Goal: Task Accomplishment & Management: Use online tool/utility

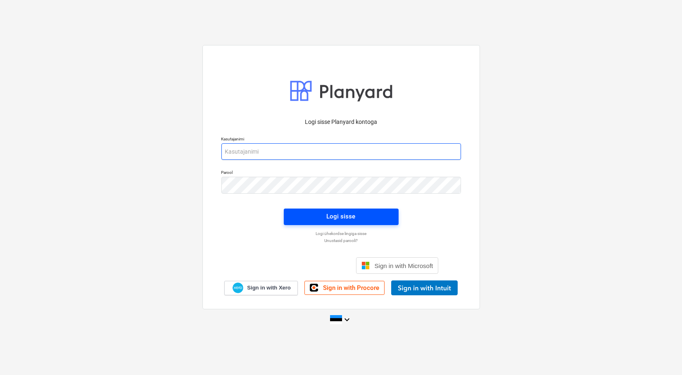
type input "[EMAIL_ADDRESS][DOMAIN_NAME]"
click at [345, 215] on div "Logi sisse" at bounding box center [341, 216] width 29 height 11
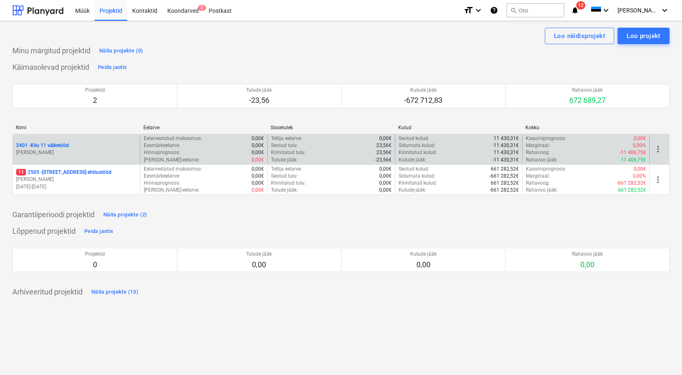
click at [30, 147] on p "2401 - Kilu 11 väiketööd" at bounding box center [42, 145] width 53 height 7
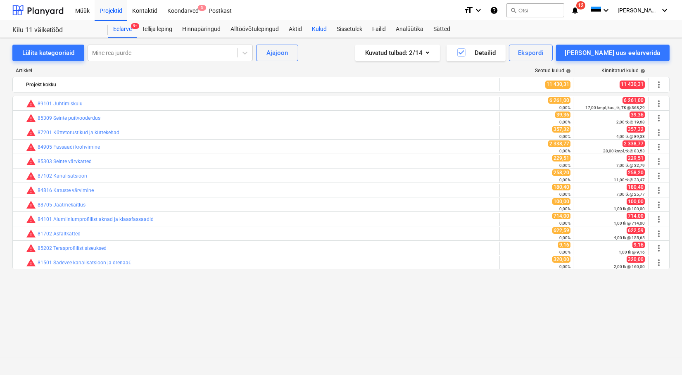
click at [323, 31] on div "Kulud" at bounding box center [319, 29] width 25 height 17
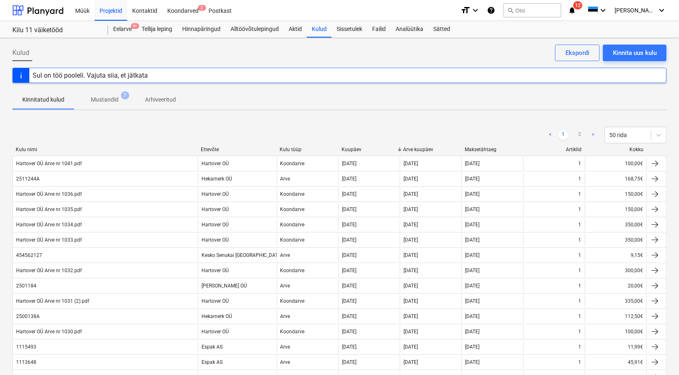
click at [102, 98] on p "Mustandid" at bounding box center [105, 99] width 28 height 9
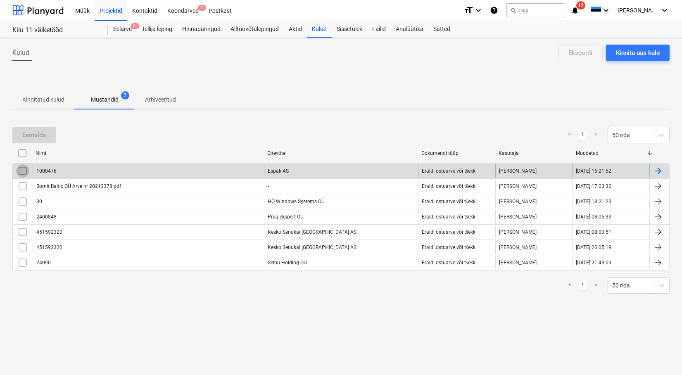
click at [24, 168] on input "checkbox" at bounding box center [22, 170] width 13 height 13
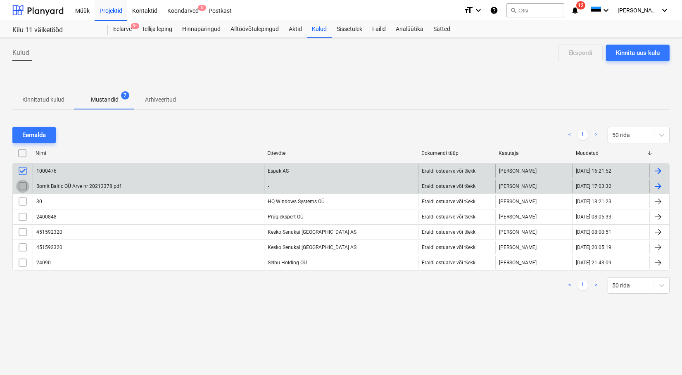
click at [25, 183] on input "checkbox" at bounding box center [22, 186] width 13 height 13
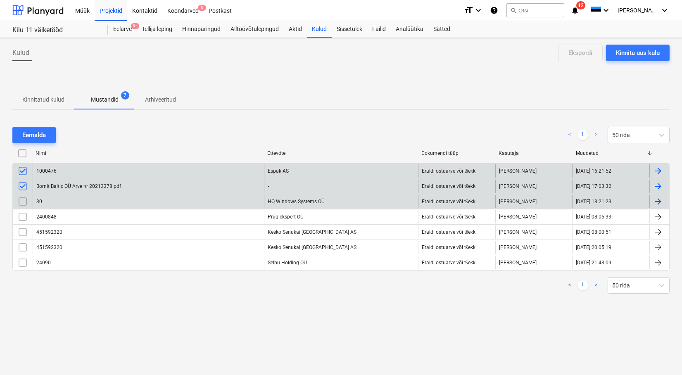
click at [21, 202] on input "checkbox" at bounding box center [22, 201] width 13 height 13
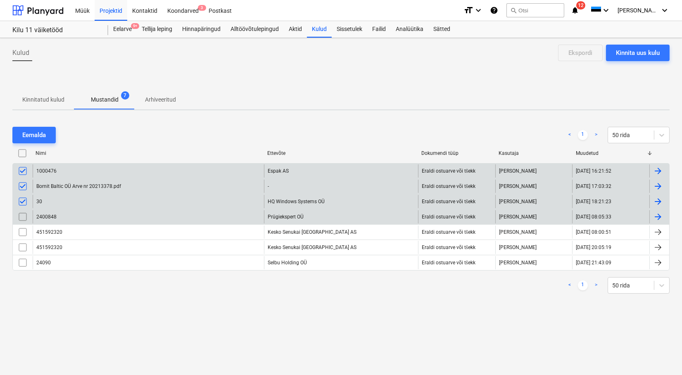
click at [21, 219] on input "checkbox" at bounding box center [22, 216] width 13 height 13
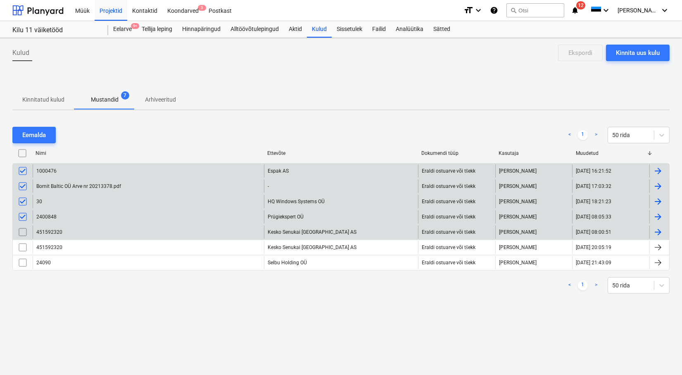
click at [22, 233] on input "checkbox" at bounding box center [22, 231] width 13 height 13
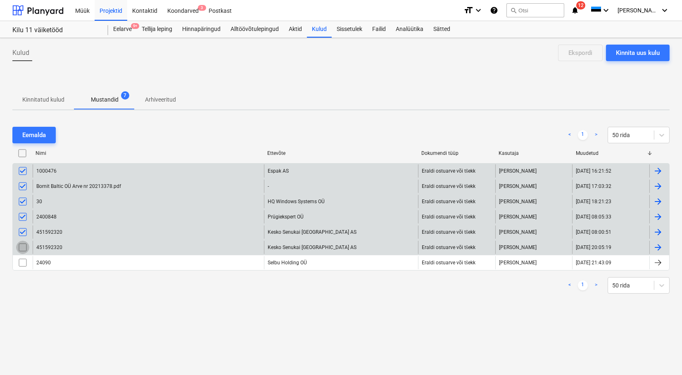
click at [21, 249] on input "checkbox" at bounding box center [22, 247] width 13 height 13
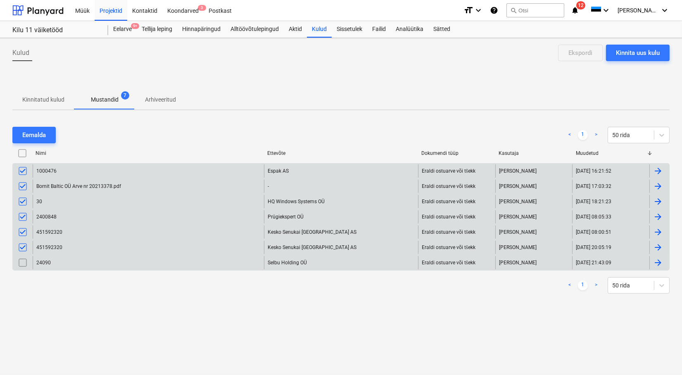
click at [21, 263] on input "checkbox" at bounding box center [22, 262] width 13 height 13
click at [29, 138] on div "Eemalda" at bounding box center [34, 135] width 24 height 11
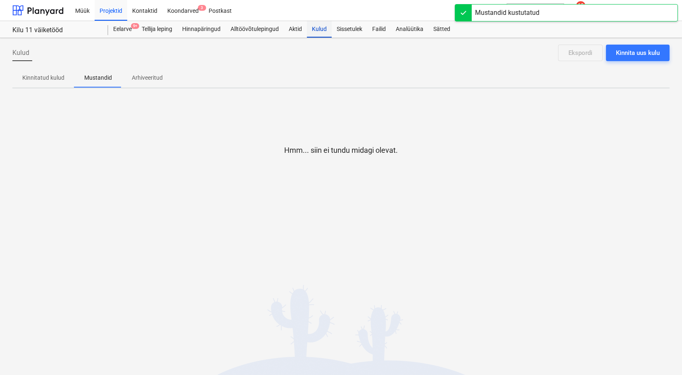
click at [321, 30] on div "Kulud" at bounding box center [319, 29] width 25 height 17
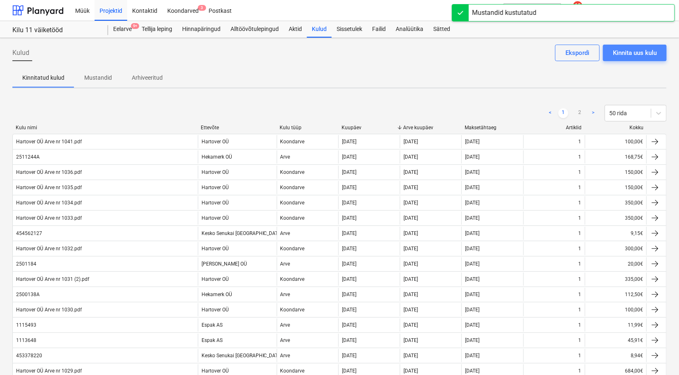
click at [625, 51] on div "Kinnita uus kulu" at bounding box center [635, 52] width 44 height 11
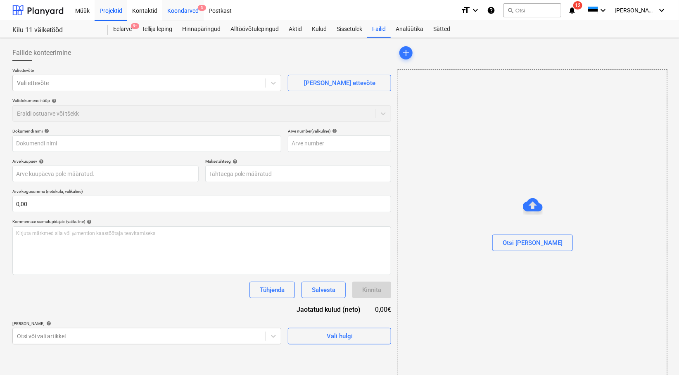
click at [177, 11] on div "Koondarved 3" at bounding box center [182, 10] width 41 height 21
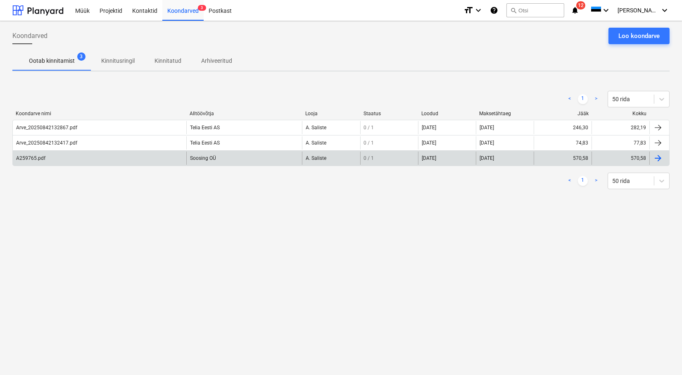
click at [22, 159] on div "A259765.pdf" at bounding box center [30, 158] width 29 height 6
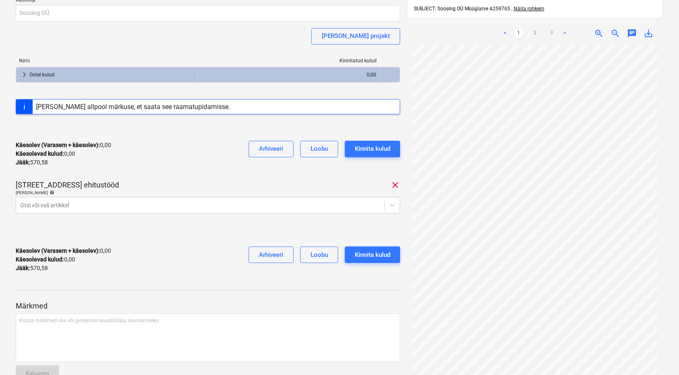
scroll to position [92, 0]
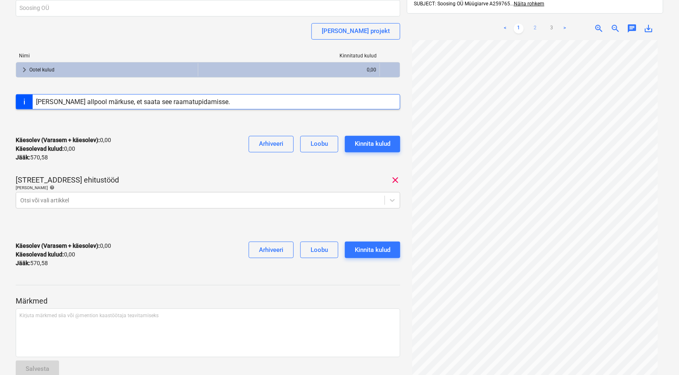
click at [534, 24] on link "2" at bounding box center [535, 29] width 10 height 10
click at [553, 24] on link "3" at bounding box center [552, 29] width 10 height 10
click at [518, 24] on link "1" at bounding box center [519, 29] width 10 height 10
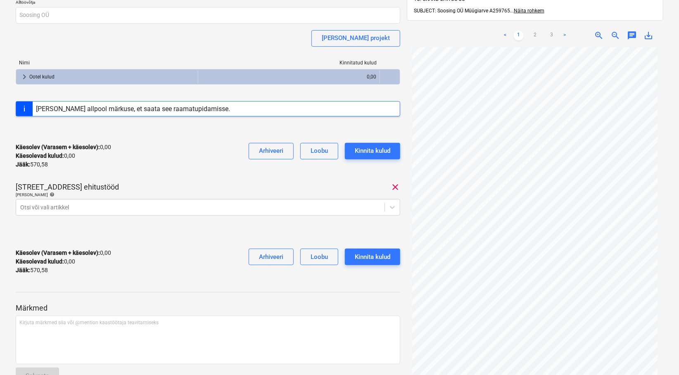
scroll to position [0, 0]
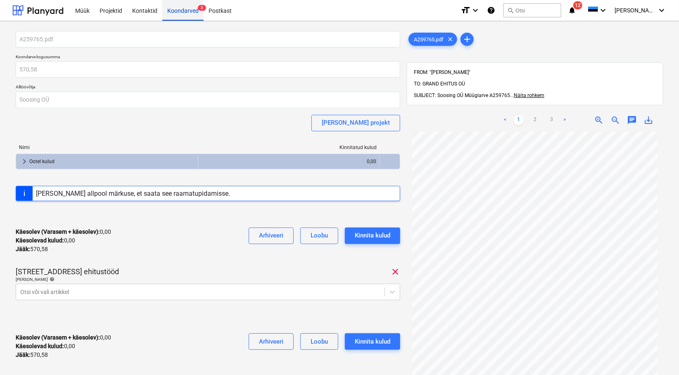
click at [190, 9] on div "Koondarved 3" at bounding box center [182, 10] width 41 height 21
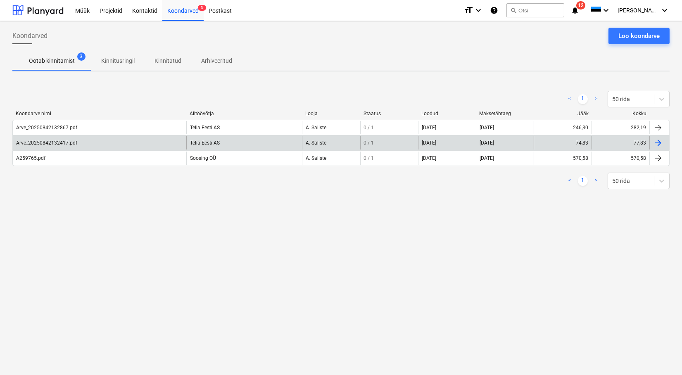
click at [43, 142] on div "Arve_20250842132417.pdf" at bounding box center [46, 143] width 61 height 6
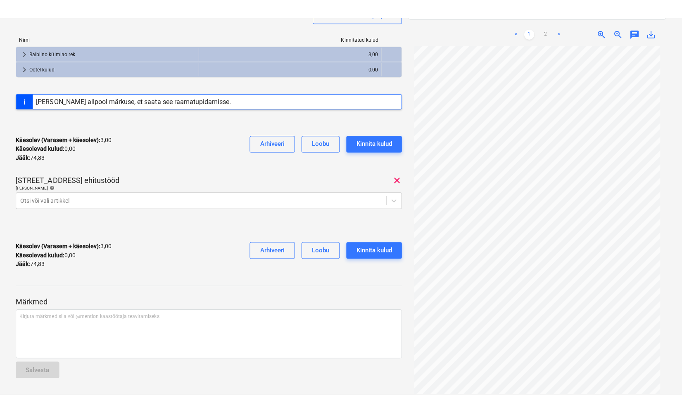
scroll to position [121, 0]
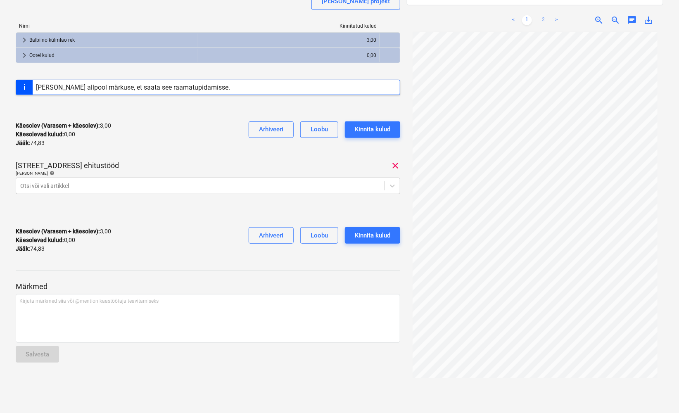
click at [543, 17] on link "2" at bounding box center [543, 20] width 10 height 10
click at [38, 186] on div at bounding box center [200, 186] width 360 height 8
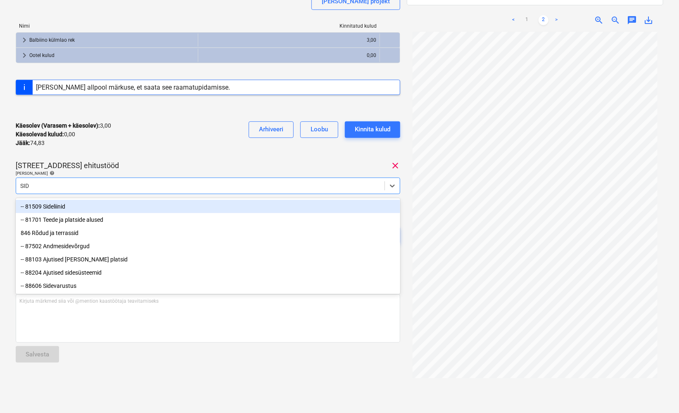
type input "SIDE"
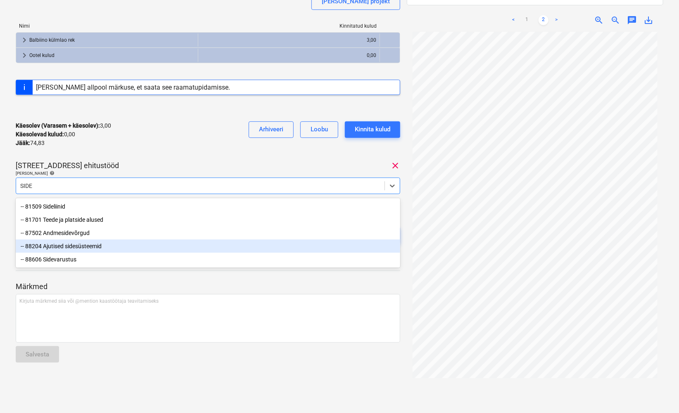
click at [88, 248] on div "-- 88204 Ajutised sidesüsteemid" at bounding box center [208, 246] width 385 height 13
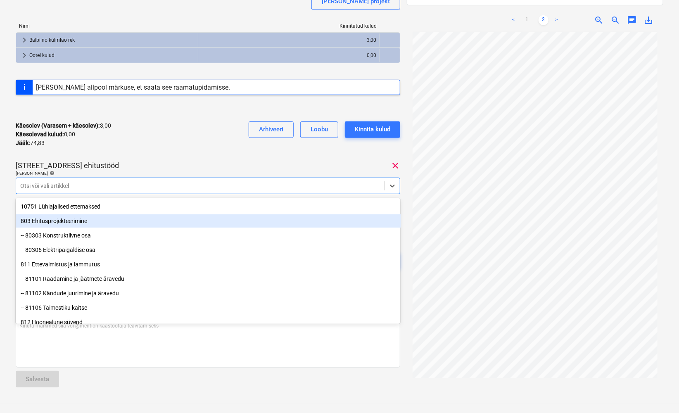
click at [187, 150] on div "Käesolev (Varasem + käesolev) : 3,00 Käesolevad kulud : 0,00 Jääk : 74,83 Arhiv…" at bounding box center [208, 134] width 384 height 39
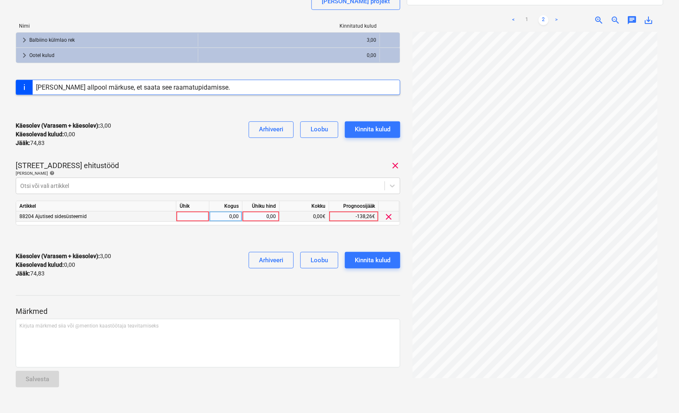
click at [184, 215] on div at bounding box center [192, 216] width 33 height 10
type input "TK"
click at [216, 218] on div "0,00" at bounding box center [226, 216] width 26 height 10
type input "1"
click at [259, 218] on div "0,00" at bounding box center [261, 216] width 30 height 10
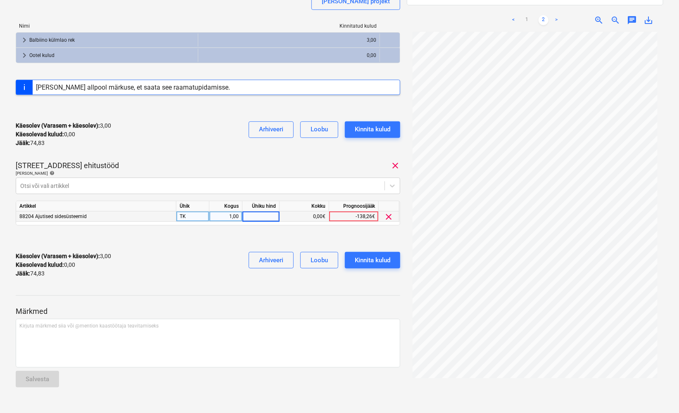
type input "3"
click at [238, 283] on div "Käesolev (Varasem + käesolev) : 6,00 Käesolevad kulud : 3,00 Jääk : 71,83 Arhiv…" at bounding box center [208, 264] width 384 height 39
click at [527, 15] on link "1" at bounding box center [527, 20] width 10 height 10
click at [366, 260] on div "Kinnita kulud" at bounding box center [373, 260] width 36 height 11
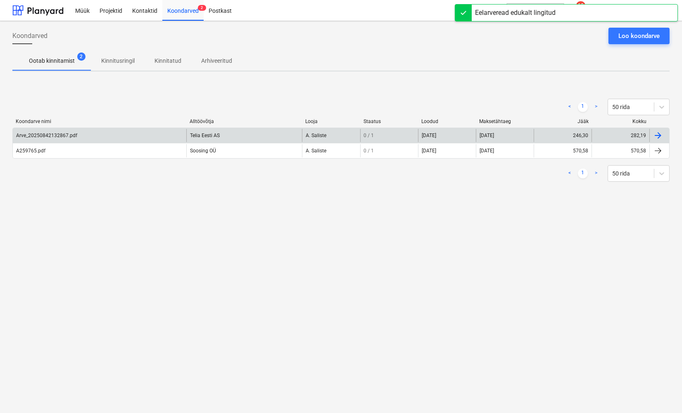
click at [50, 136] on div "Arve_20250842132867.pdf" at bounding box center [46, 136] width 61 height 6
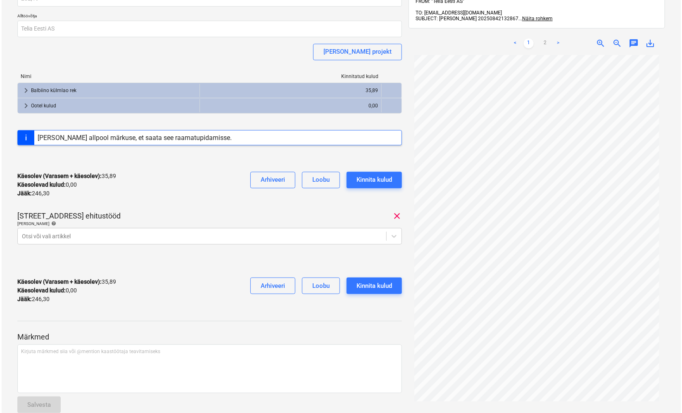
scroll to position [92, 0]
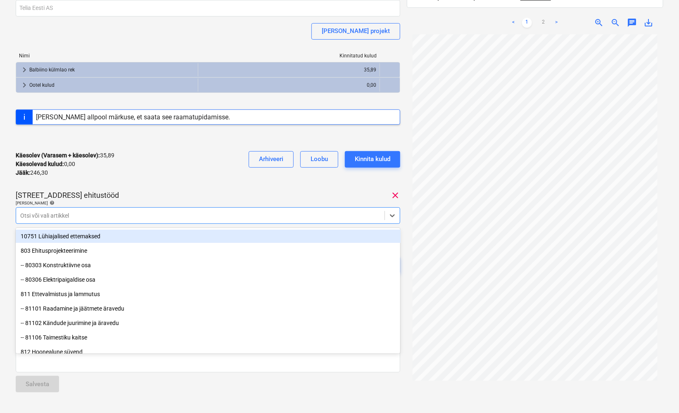
click at [33, 213] on div at bounding box center [200, 215] width 360 height 8
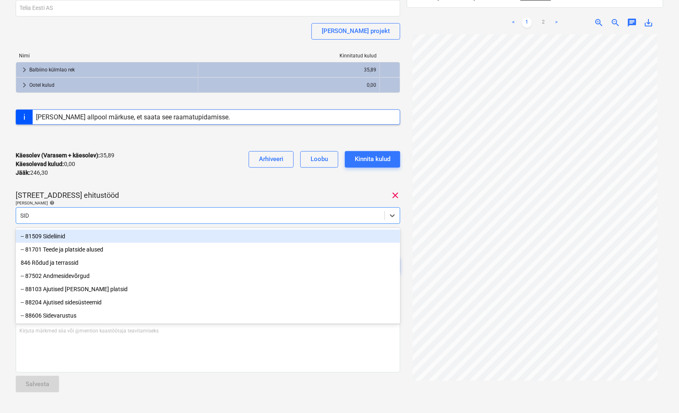
type input "SIDE"
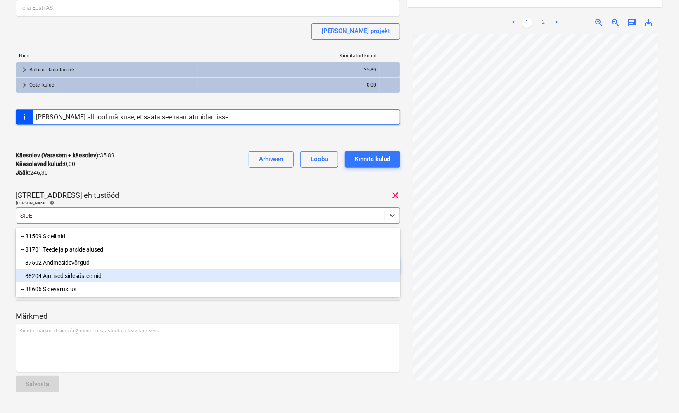
click at [81, 279] on div "-- 88204 Ajutised sidesüsteemid" at bounding box center [208, 275] width 385 height 13
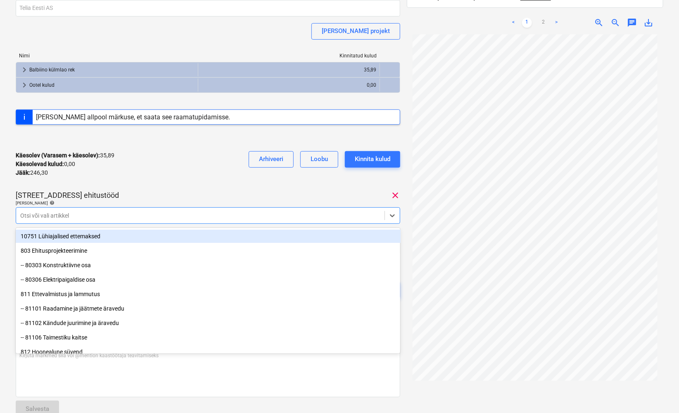
click at [149, 172] on div "Käesolev (Varasem + käesolev) : 35,89 Käesolevad kulud : 0,00 Jääk : 246,30 Arh…" at bounding box center [208, 164] width 384 height 39
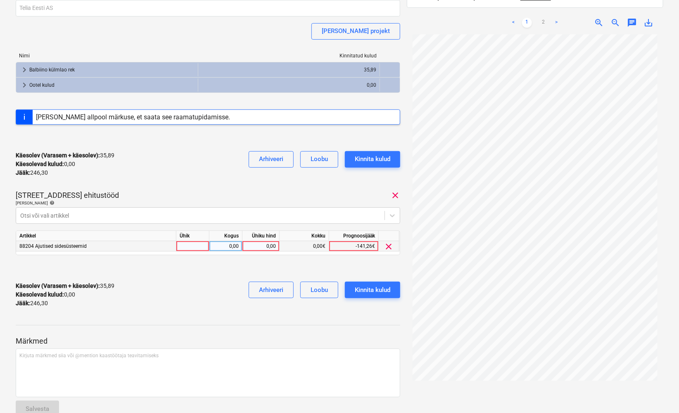
click at [186, 249] on div at bounding box center [192, 246] width 33 height 10
type input "TK"
click at [213, 248] on div "0,00" at bounding box center [226, 246] width 26 height 10
type input "1"
click at [545, 18] on link "2" at bounding box center [543, 23] width 10 height 10
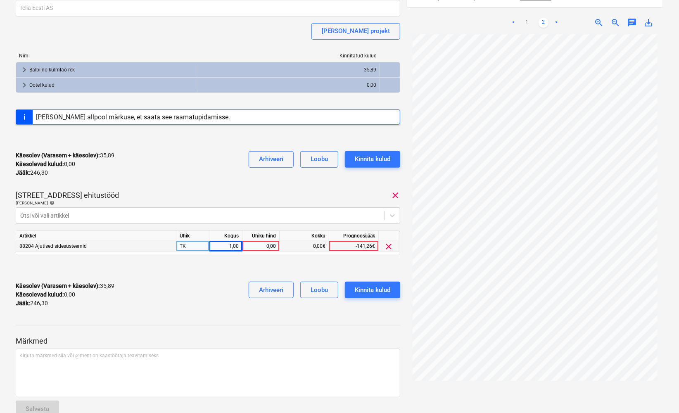
click at [267, 247] on div "0,00" at bounding box center [261, 246] width 30 height 10
type input "30,0"
click at [223, 275] on div "Käesolev (Varasem + käesolev) : 35,89 Käesolevad kulud : 0,00 Jääk : 246,30 Arh…" at bounding box center [208, 294] width 384 height 39
click at [374, 287] on div "Kinnita kulud" at bounding box center [373, 290] width 36 height 11
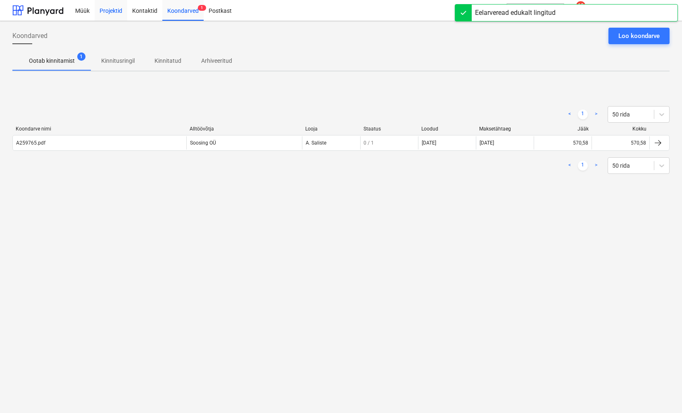
click at [103, 10] on div "Projektid" at bounding box center [111, 10] width 33 height 21
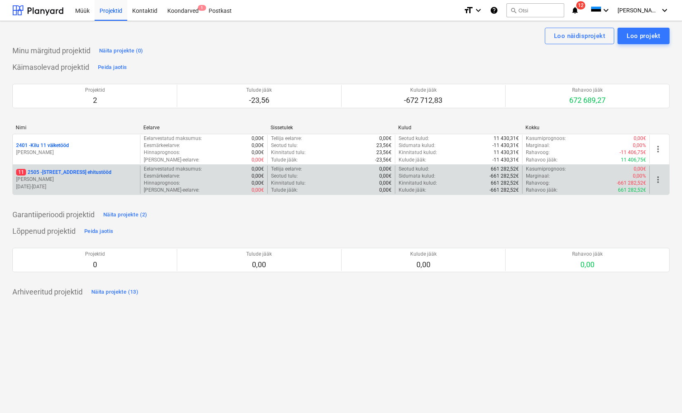
click at [64, 176] on p "[STREET_ADDRESS]" at bounding box center [63, 172] width 95 height 7
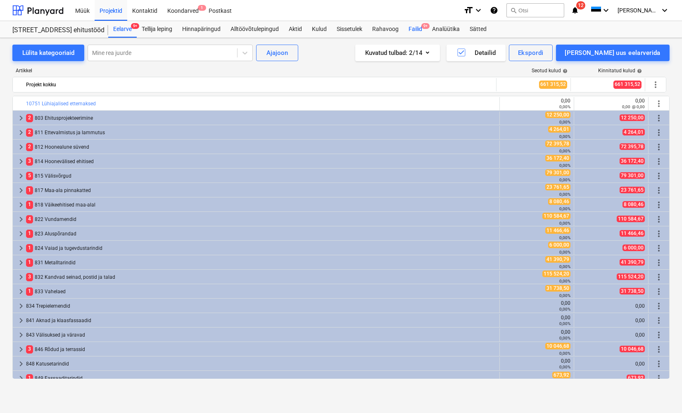
click at [415, 28] on div "Failid 9+" at bounding box center [415, 29] width 24 height 17
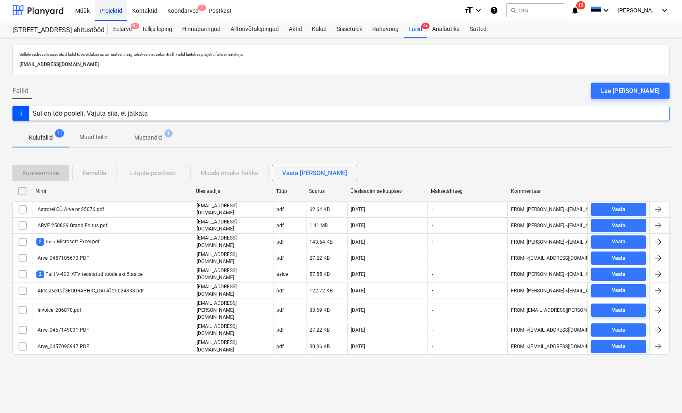
click at [107, 12] on div "Projektid" at bounding box center [111, 10] width 33 height 21
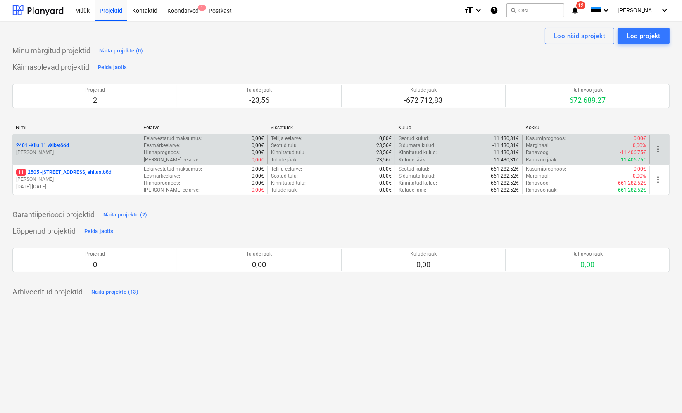
click at [55, 147] on p "2401 - Kilu 11 väiketööd" at bounding box center [42, 145] width 53 height 7
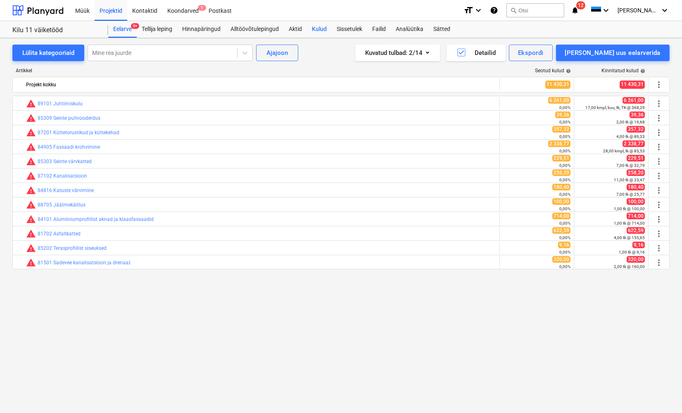
click at [323, 28] on div "Kulud" at bounding box center [319, 29] width 25 height 17
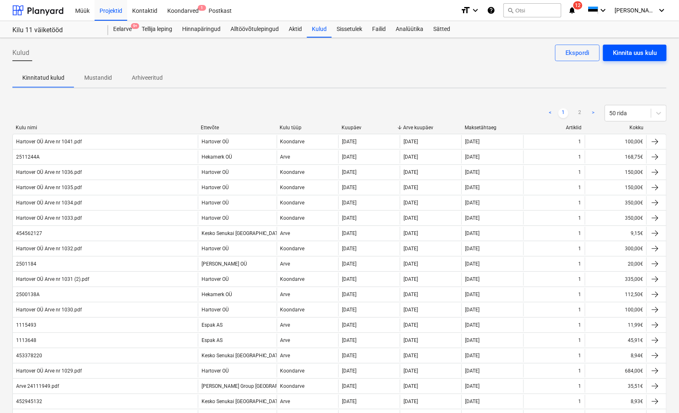
click at [630, 54] on div "Kinnita uus kulu" at bounding box center [635, 52] width 44 height 11
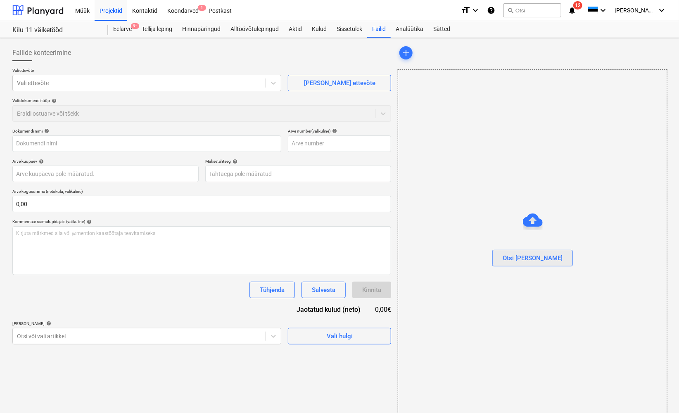
click at [529, 258] on div "Otsi [PERSON_NAME]" at bounding box center [533, 258] width 60 height 11
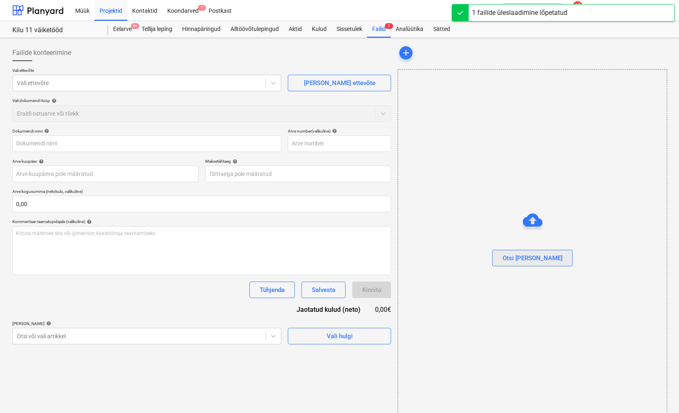
type input "Arve ND3226 (1).pdf"
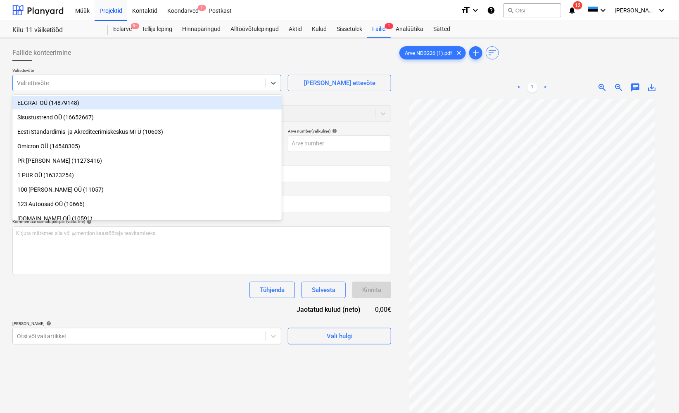
click at [38, 83] on div at bounding box center [139, 83] width 244 height 8
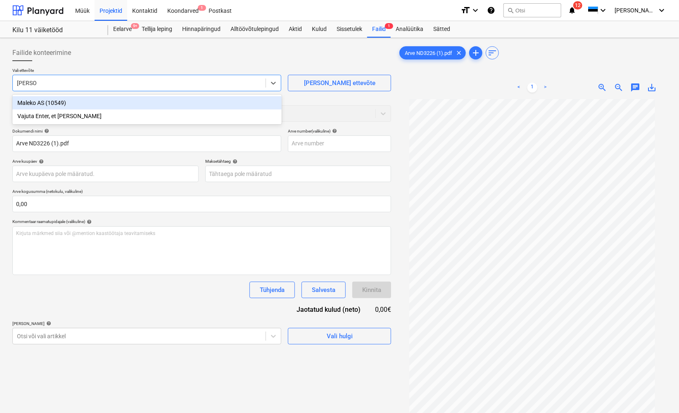
type input "MALEKO"
click at [38, 103] on div "Maleko AS (10549)" at bounding box center [146, 102] width 269 height 13
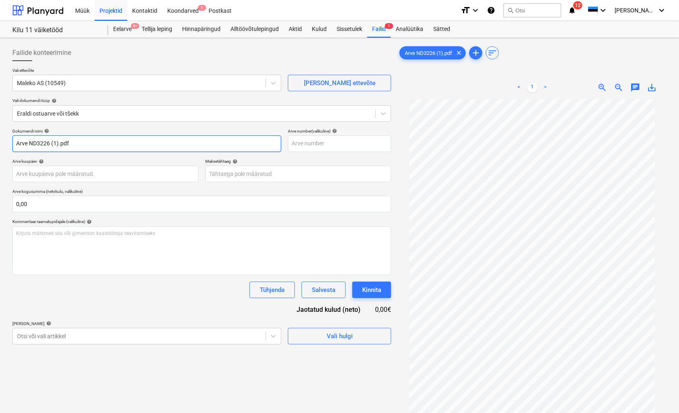
drag, startPoint x: 30, startPoint y: 145, endPoint x: 10, endPoint y: 143, distance: 19.9
click at [10, 143] on div "Failide konteerimine Vali ettevõte Maleko AS (10549) [PERSON_NAME] uus ettevõte…" at bounding box center [201, 266] width 385 height 451
drag, startPoint x: 67, startPoint y: 139, endPoint x: 37, endPoint y: 143, distance: 30.4
click at [37, 143] on input "ND3226 (1).pdf" at bounding box center [146, 143] width 269 height 17
type input "ND3226"
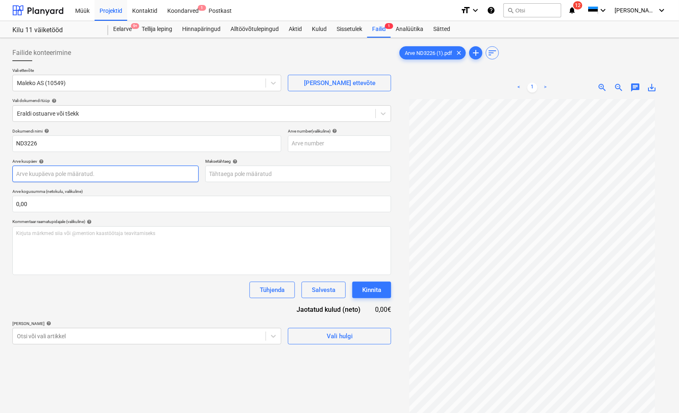
click at [31, 169] on body "Müük Projektid Kontaktid Koondarved 1 Postkast format_size keyboard_arrow_down …" at bounding box center [339, 206] width 679 height 413
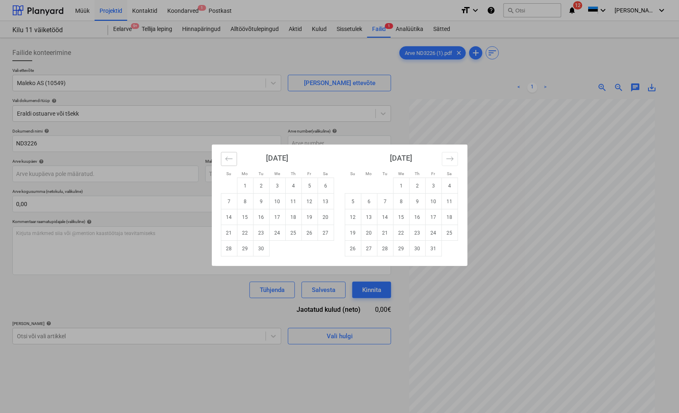
click at [230, 160] on icon "Move backward to switch to the previous month." at bounding box center [229, 159] width 8 height 8
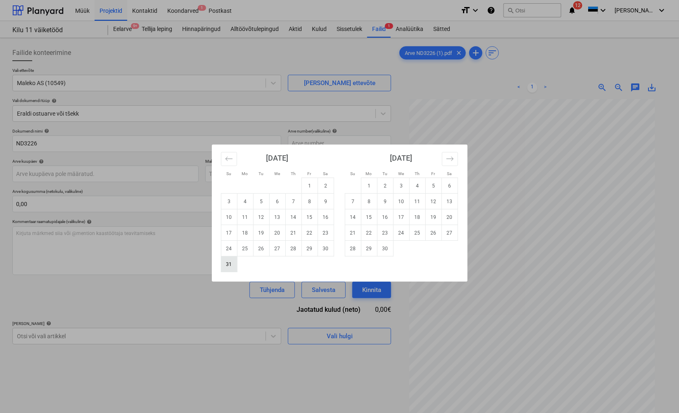
click at [229, 263] on td "31" at bounding box center [229, 264] width 16 height 16
click at [175, 175] on body "Müük Projektid Kontaktid Koondarved 1 Postkast format_size keyboard_arrow_down …" at bounding box center [339, 206] width 679 height 413
click at [416, 186] on td "4" at bounding box center [417, 186] width 16 height 16
type input "[DATE]"
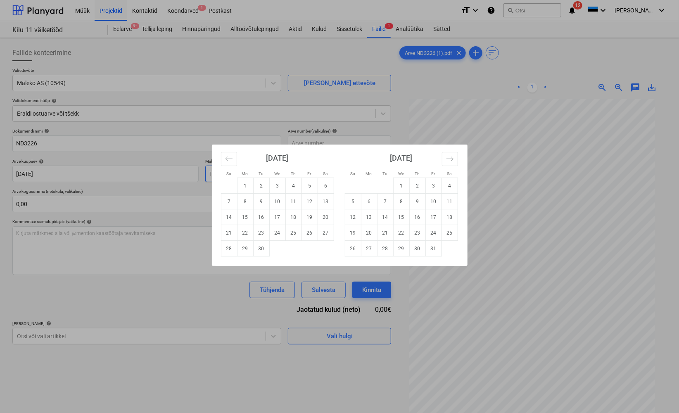
click at [225, 178] on body "Müük Projektid Kontaktid Koondarved 1 Postkast format_size keyboard_arrow_down …" at bounding box center [339, 206] width 679 height 413
click at [295, 218] on td "18" at bounding box center [293, 217] width 16 height 16
type input "[DATE]"
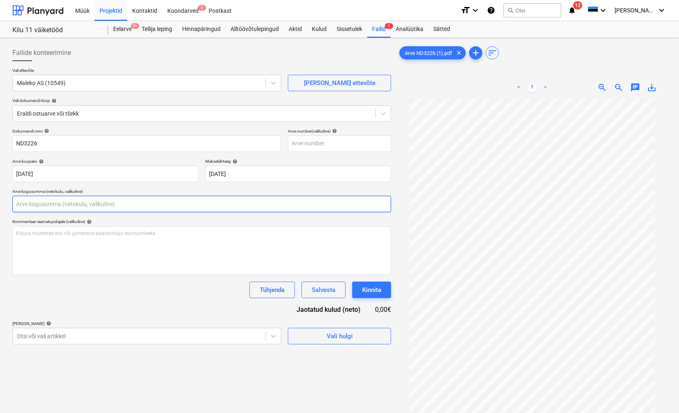
click at [18, 206] on input "text" at bounding box center [201, 204] width 379 height 17
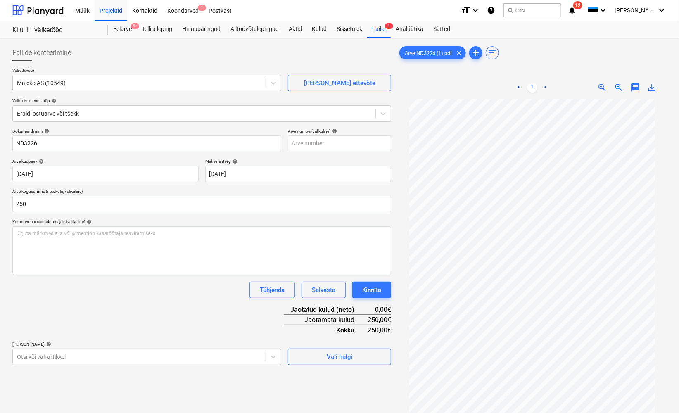
type input "250,00"
click at [38, 283] on div "Tühjenda Salvesta Kinnita" at bounding box center [201, 290] width 379 height 17
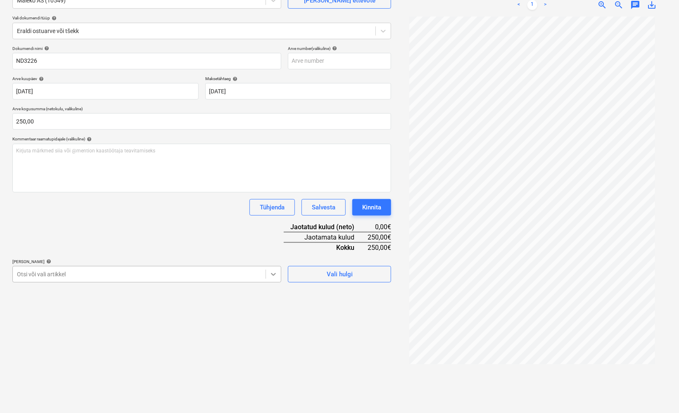
click at [273, 330] on body "Müük Projektid Kontaktid Koondarved 1 Postkast format_size keyboard_arrow_down …" at bounding box center [339, 123] width 679 height 413
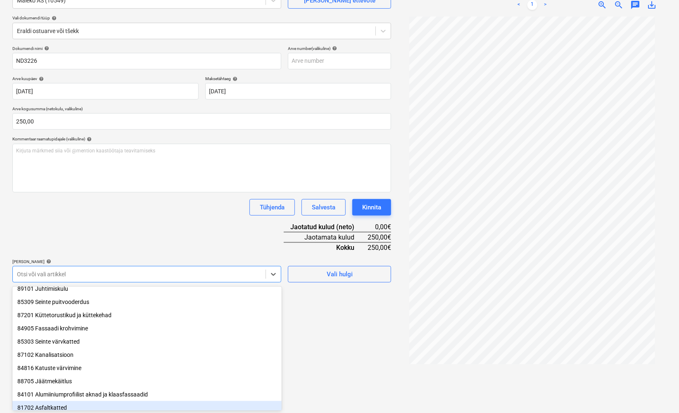
scroll to position [81, 0]
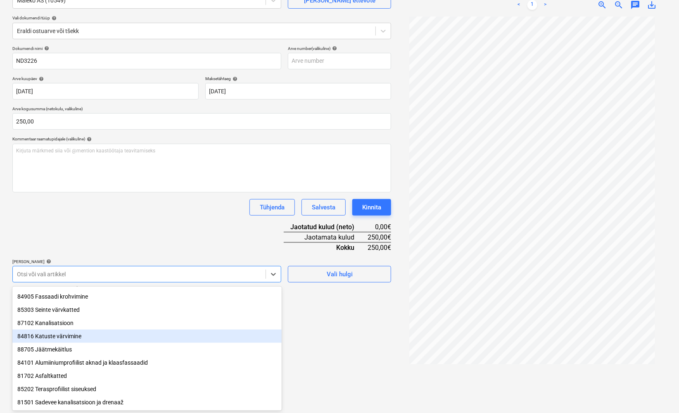
click at [58, 332] on div "84816 Katuste värvimine" at bounding box center [146, 336] width 269 height 13
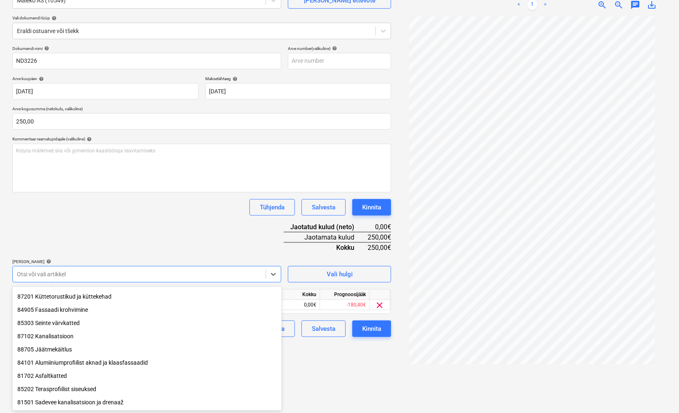
scroll to position [68, 0]
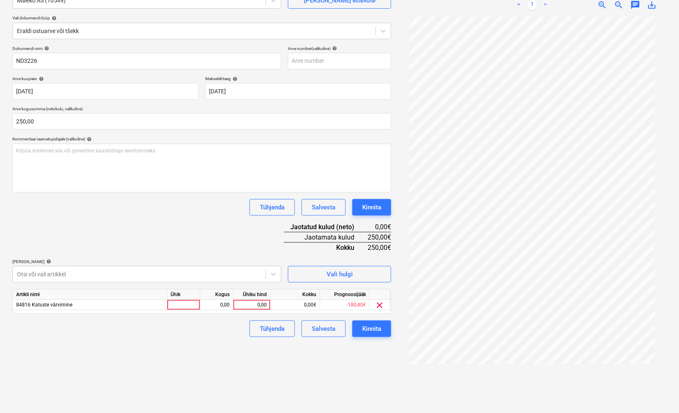
click at [334, 370] on div "Failide konteerimine Vali ettevõte Maleko AS (10549) [PERSON_NAME] uus ettevõte…" at bounding box center [201, 184] width 385 height 451
click at [177, 307] on div at bounding box center [183, 305] width 33 height 10
type input "TK"
click at [211, 306] on div "0,00" at bounding box center [217, 305] width 26 height 10
type input "1"
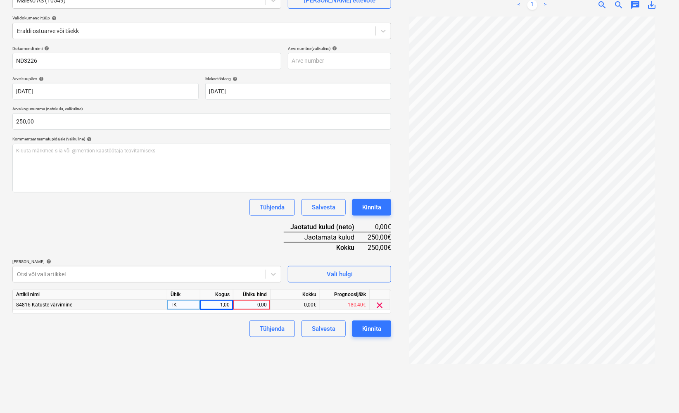
click at [254, 302] on div "0,00" at bounding box center [252, 305] width 30 height 10
type input "250"
click at [173, 375] on div "Failide konteerimine Vali ettevõte Maleko AS (10549) [PERSON_NAME] uus ettevõte…" at bounding box center [201, 184] width 385 height 451
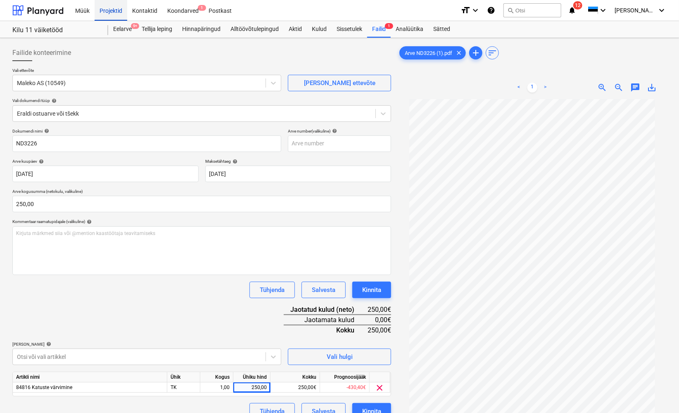
click at [112, 13] on div "Projektid" at bounding box center [111, 10] width 33 height 21
